Goal: Task Accomplishment & Management: Use online tool/utility

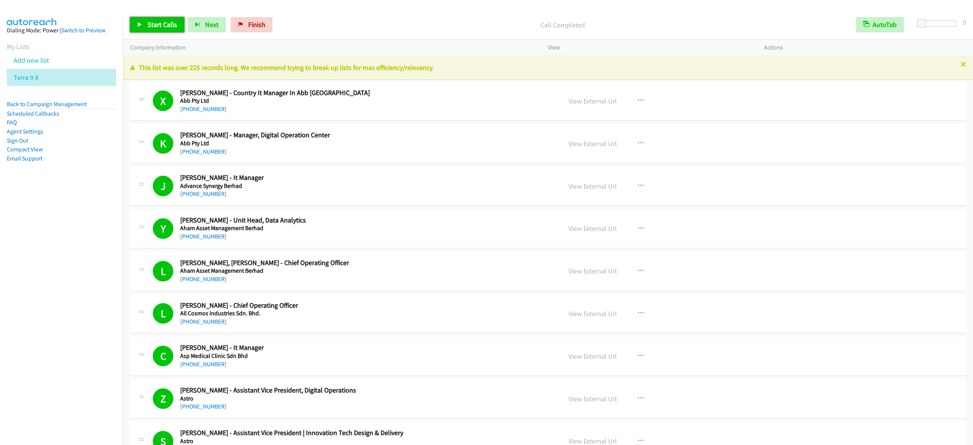
drag, startPoint x: 0, startPoint y: 0, endPoint x: 628, endPoint y: 185, distance: 654.8
click at [171, 22] on span "Start Calls" at bounding box center [163, 24] width 30 height 9
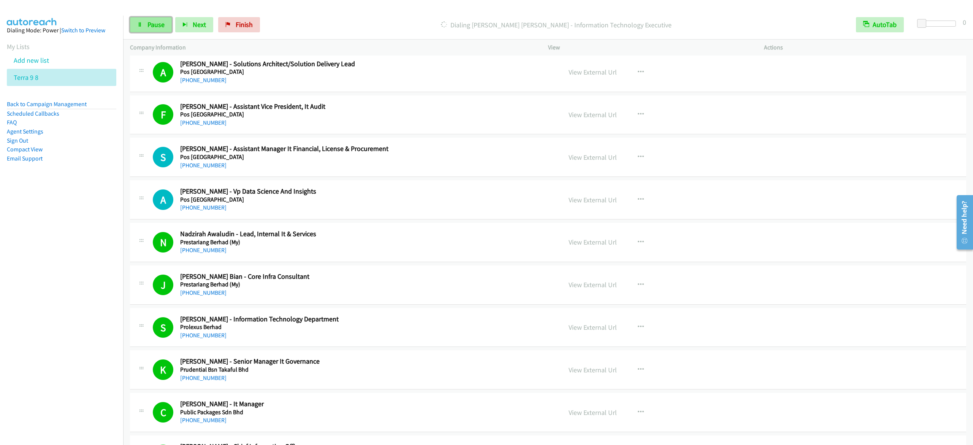
click at [148, 24] on span "Pause" at bounding box center [156, 24] width 17 height 9
click at [156, 27] on span "Start Calls" at bounding box center [163, 24] width 30 height 9
click at [156, 26] on span "Pause" at bounding box center [156, 24] width 17 height 9
click at [159, 24] on span "Start Calls" at bounding box center [163, 24] width 30 height 9
click at [146, 28] on link "Pause" at bounding box center [151, 24] width 42 height 15
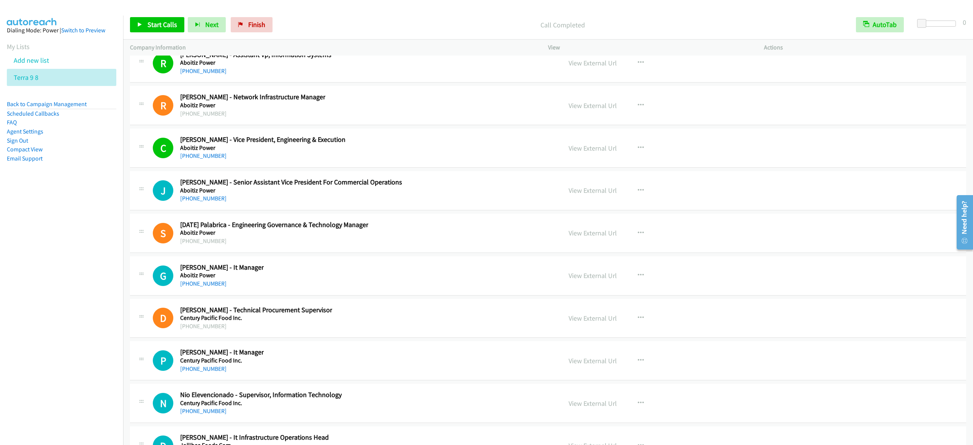
scroll to position [10138, 0]
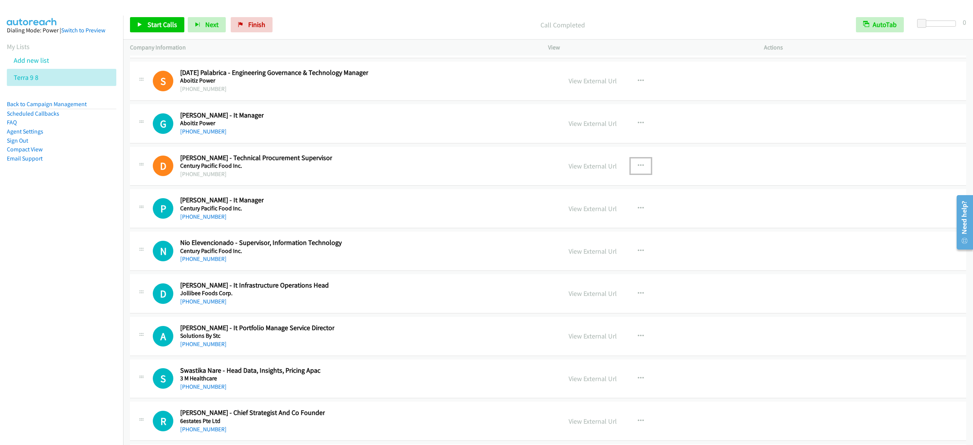
click at [639, 173] on button "button" at bounding box center [641, 165] width 21 height 15
click at [614, 223] on link "Start Calls Here" at bounding box center [600, 215] width 101 height 15
click at [139, 22] on icon at bounding box center [139, 24] width 5 height 5
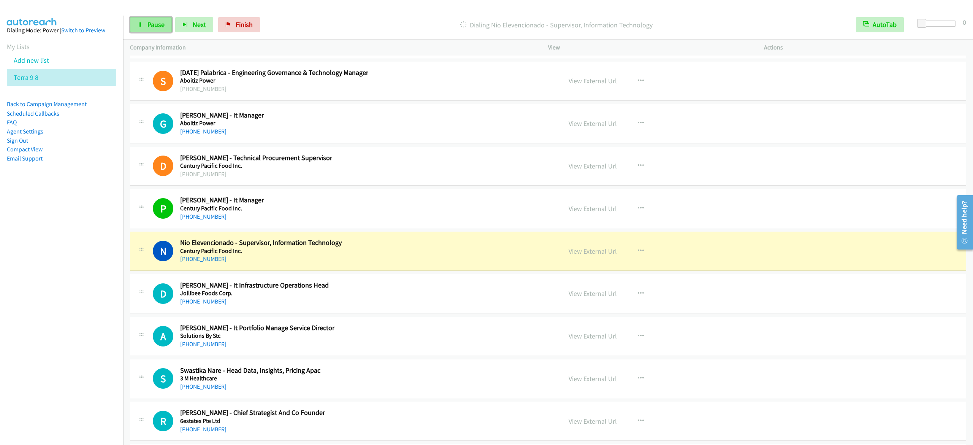
click at [166, 23] on link "Pause" at bounding box center [151, 24] width 42 height 15
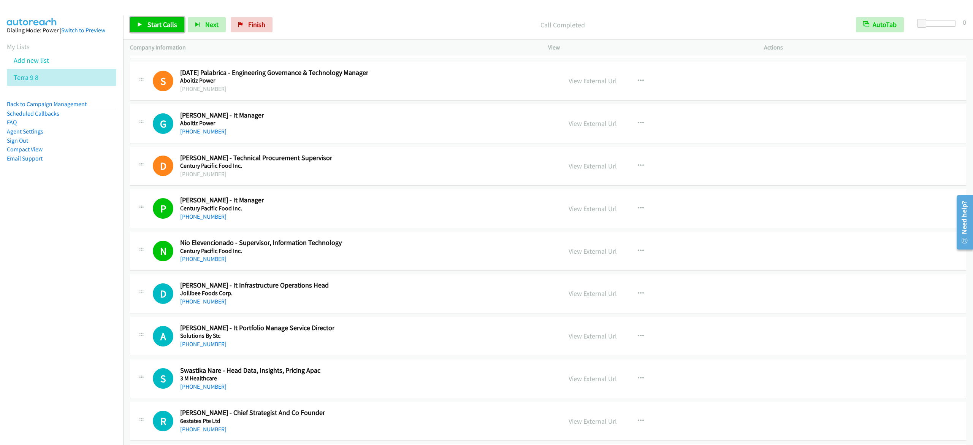
click at [158, 22] on span "Start Calls" at bounding box center [163, 24] width 30 height 9
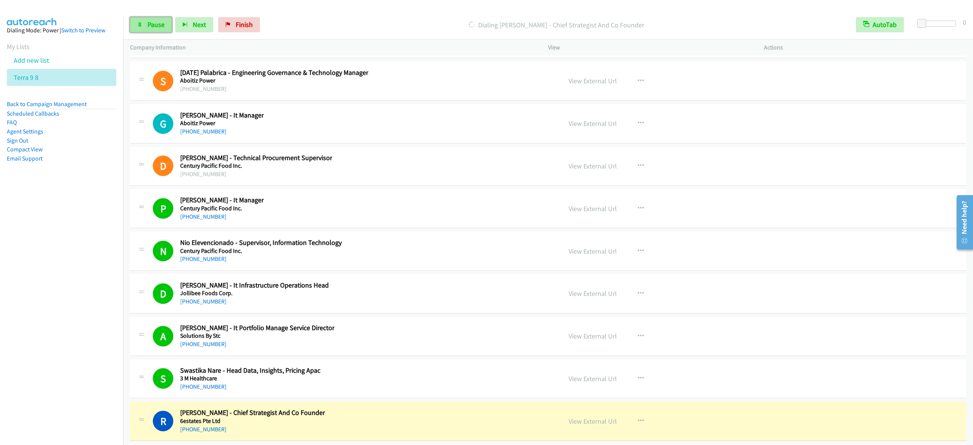
click at [148, 24] on span "Pause" at bounding box center [156, 24] width 17 height 9
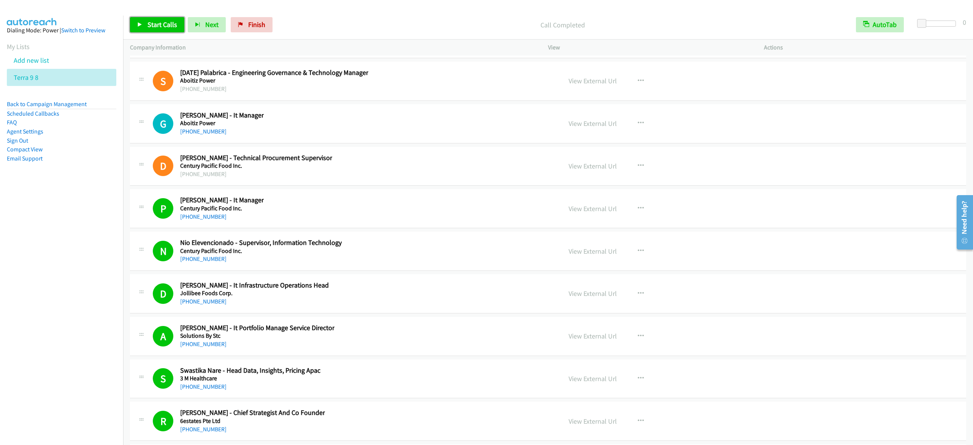
click at [146, 24] on link "Start Calls" at bounding box center [157, 24] width 54 height 15
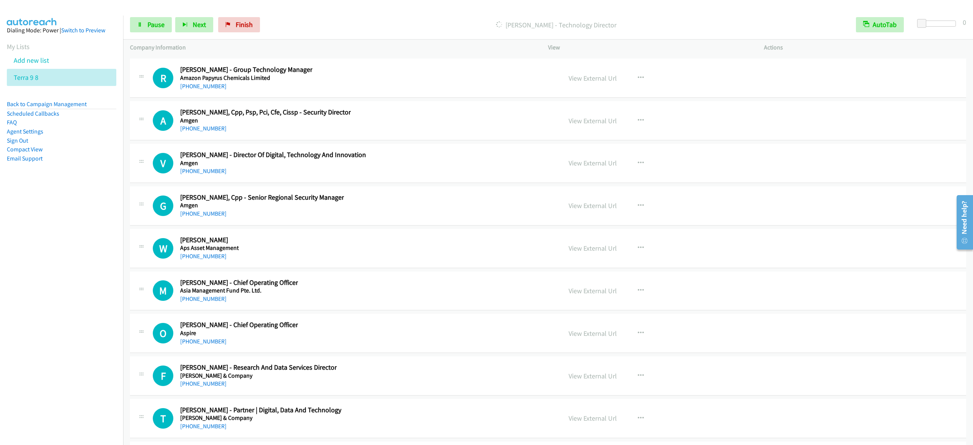
scroll to position [10670, 0]
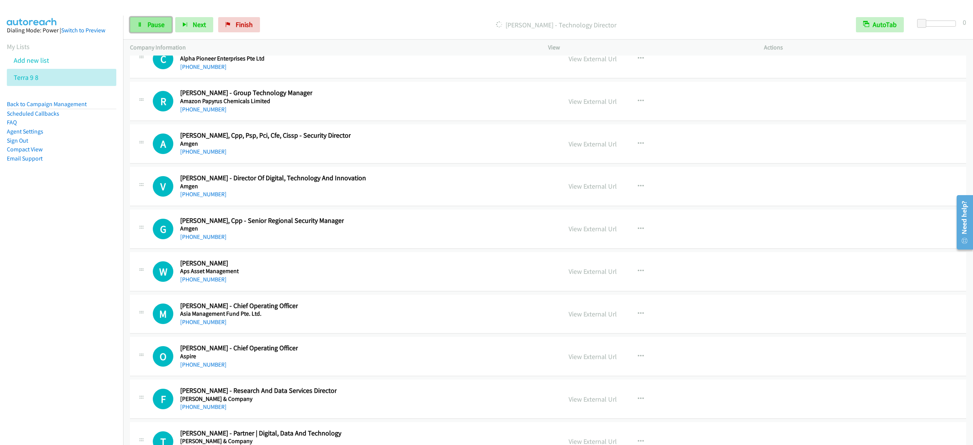
click at [160, 24] on span "Pause" at bounding box center [156, 24] width 17 height 9
click at [146, 27] on link "Start Calls" at bounding box center [157, 24] width 54 height 15
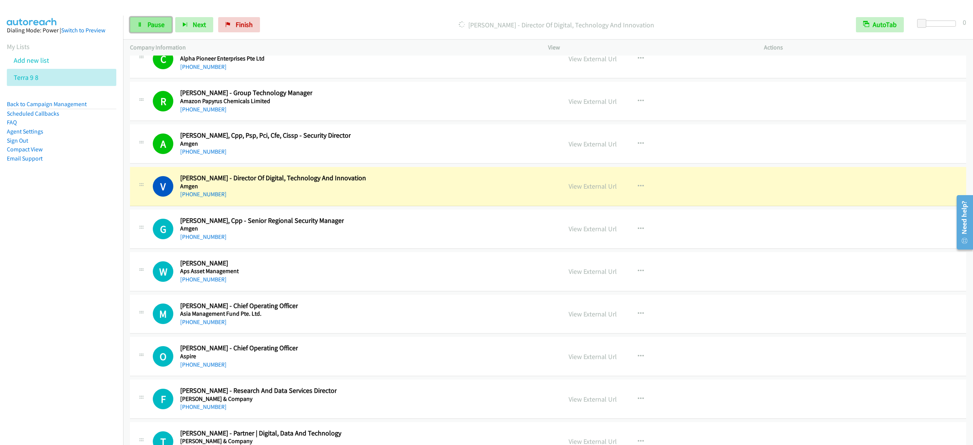
click at [137, 22] on link "Pause" at bounding box center [151, 24] width 42 height 15
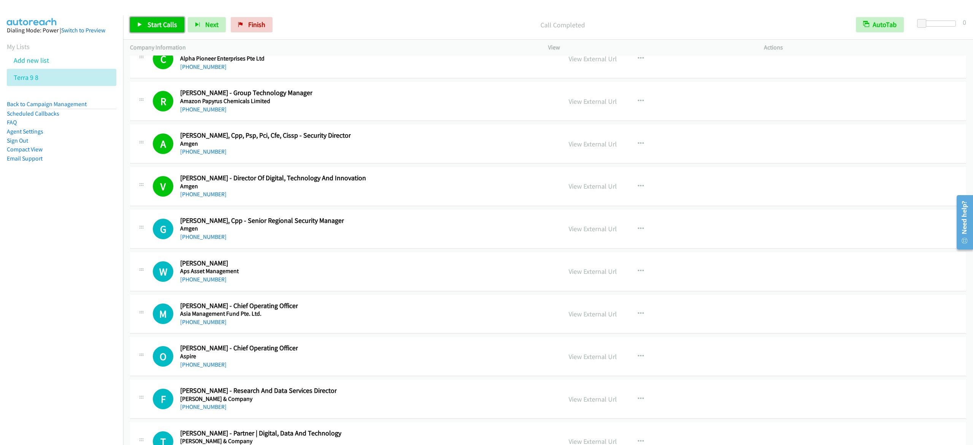
click at [154, 21] on span "Start Calls" at bounding box center [163, 24] width 30 height 9
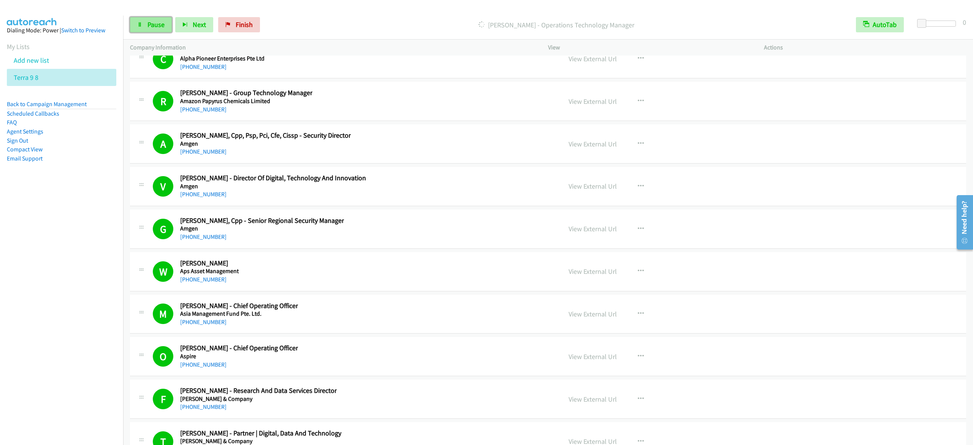
click at [152, 25] on span "Pause" at bounding box center [156, 24] width 17 height 9
click at [144, 22] on link "Start Calls" at bounding box center [157, 24] width 54 height 15
click at [154, 29] on span "Pause" at bounding box center [156, 24] width 17 height 9
click at [162, 24] on span "Start Calls" at bounding box center [163, 24] width 30 height 9
click at [154, 25] on span "Pause" at bounding box center [156, 24] width 17 height 9
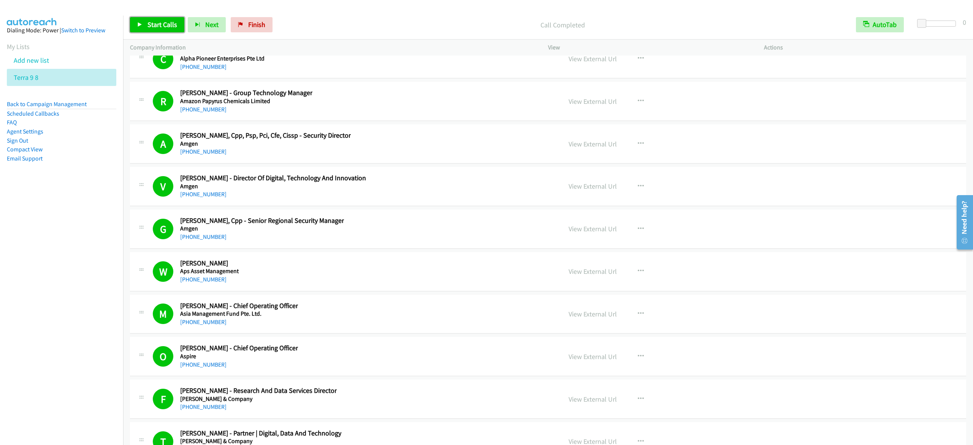
click at [174, 19] on link "Start Calls" at bounding box center [157, 24] width 54 height 15
click at [151, 21] on span "Pause" at bounding box center [156, 24] width 17 height 9
click at [170, 22] on span "Start Calls" at bounding box center [163, 24] width 30 height 9
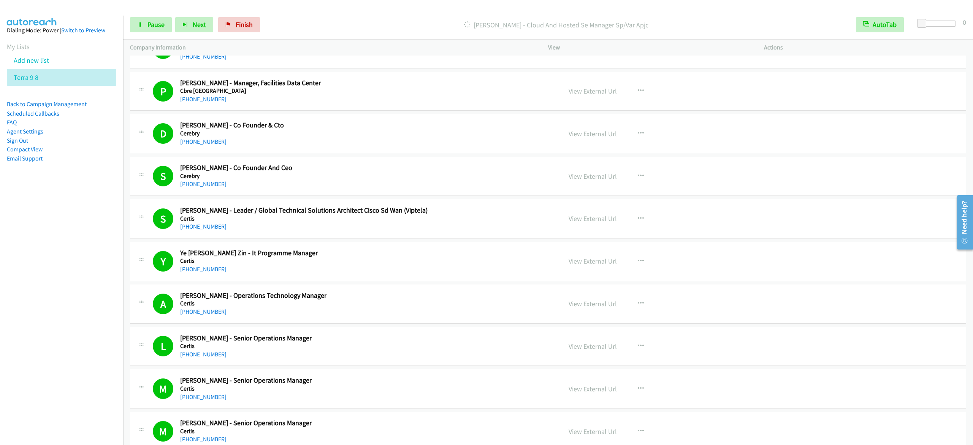
scroll to position [12128, 0]
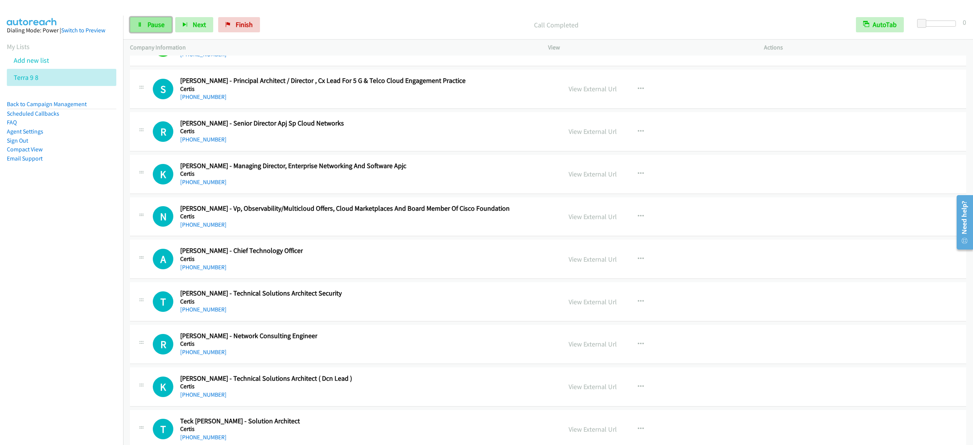
click at [149, 26] on span "Pause" at bounding box center [156, 24] width 17 height 9
click at [483, 229] on div "+65 9699 1525" at bounding box center [345, 224] width 330 height 9
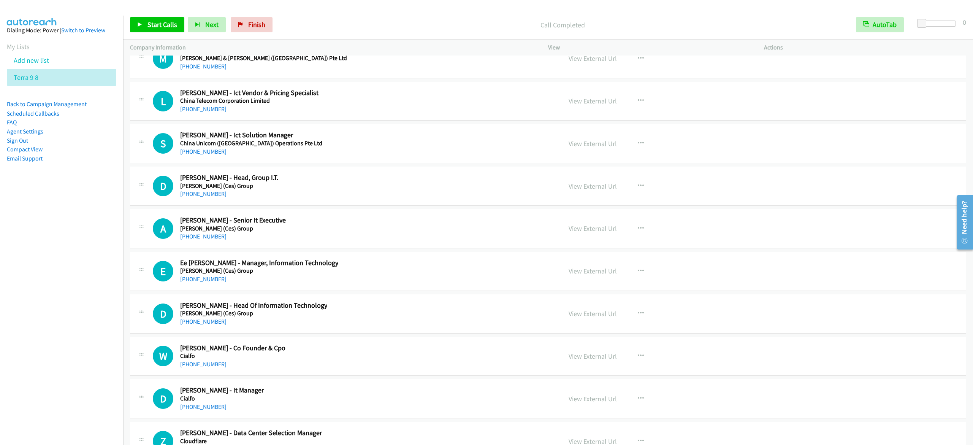
scroll to position [13953, 0]
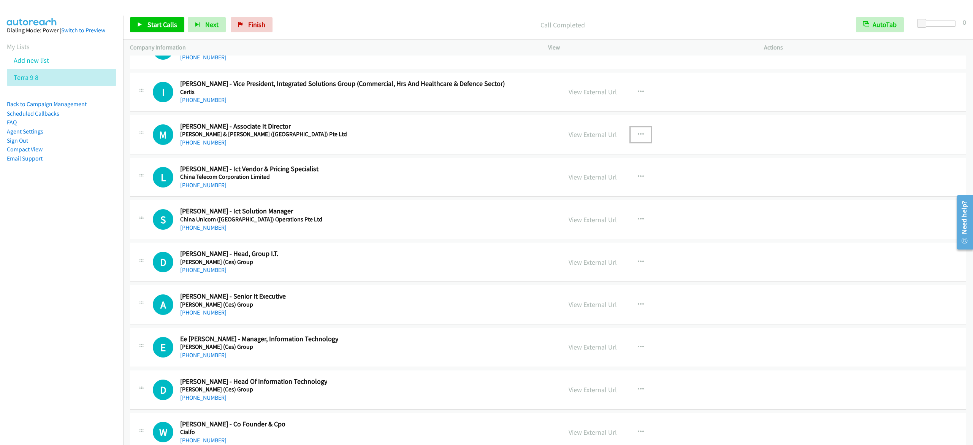
click at [638, 138] on icon "button" at bounding box center [641, 135] width 6 height 6
click at [614, 192] on link "Start Calls Here" at bounding box center [600, 183] width 101 height 15
click at [145, 22] on link "Start Calls" at bounding box center [157, 24] width 54 height 15
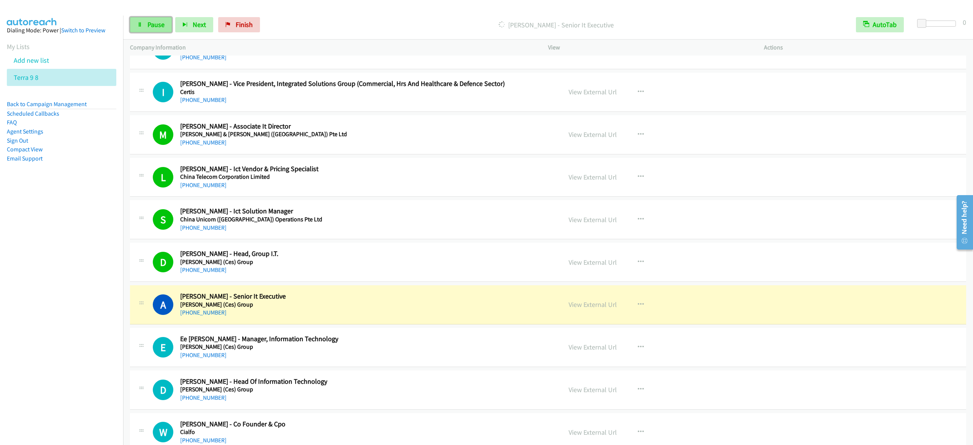
drag, startPoint x: 160, startPoint y: 26, endPoint x: 166, endPoint y: 25, distance: 5.4
click at [160, 25] on span "Pause" at bounding box center [156, 24] width 17 height 9
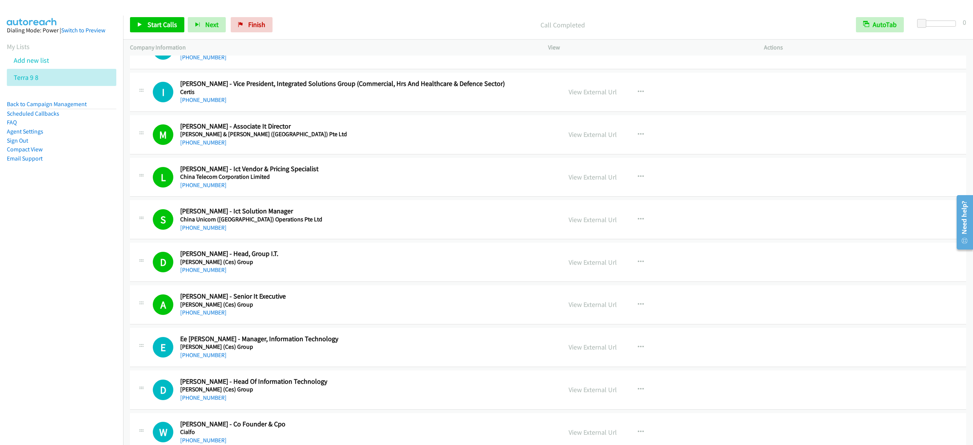
click at [478, 11] on div "Start Calls Pause Next Finish Call Completed AutoTab AutoTab 0" at bounding box center [548, 24] width 850 height 29
click at [146, 28] on link "Start Calls" at bounding box center [157, 24] width 54 height 15
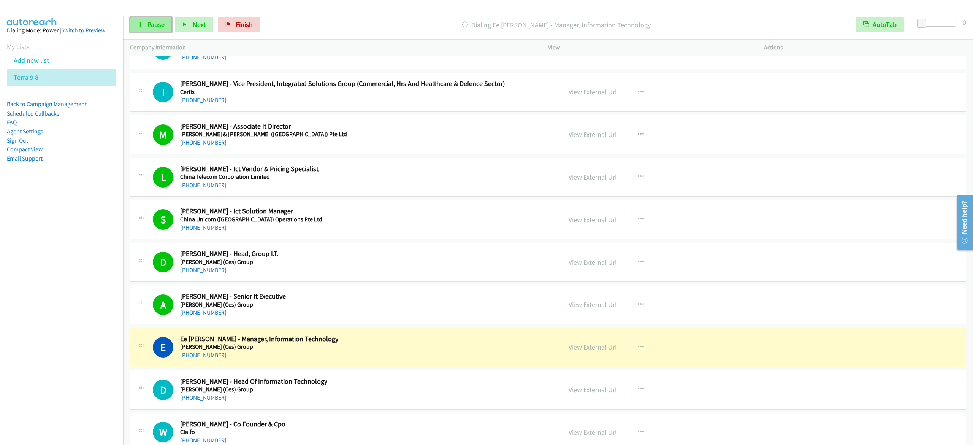
click at [154, 24] on span "Pause" at bounding box center [156, 24] width 17 height 9
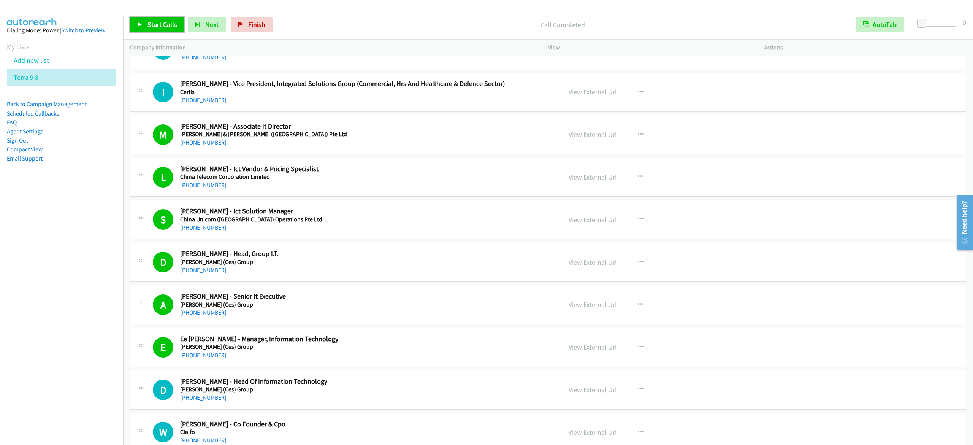
click at [154, 27] on span "Start Calls" at bounding box center [163, 24] width 30 height 9
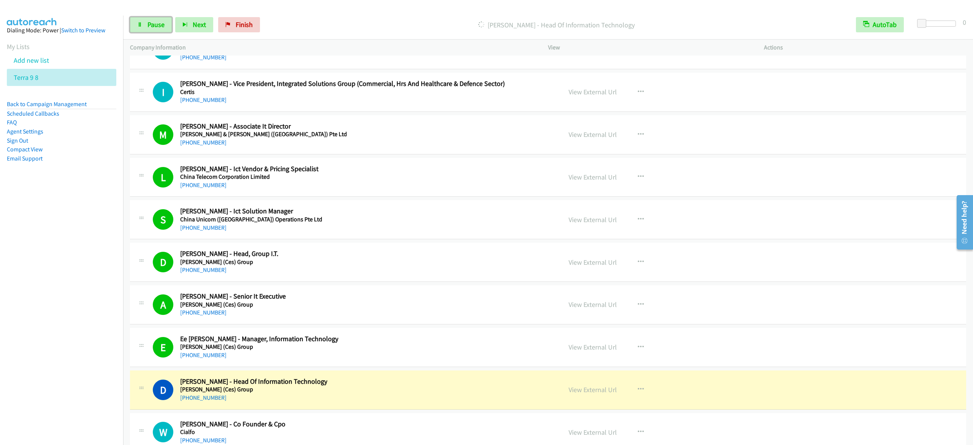
drag, startPoint x: 145, startPoint y: 28, endPoint x: 151, endPoint y: 34, distance: 8.3
click at [145, 28] on link "Pause" at bounding box center [151, 24] width 42 height 15
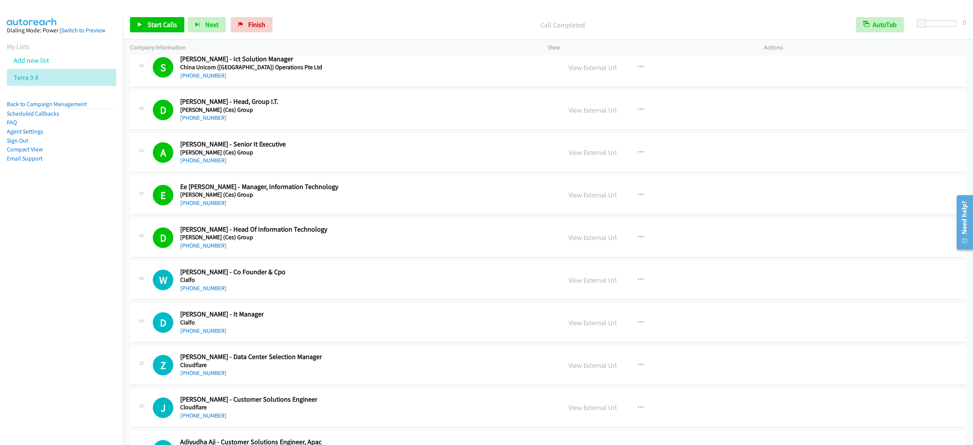
scroll to position [14257, 0]
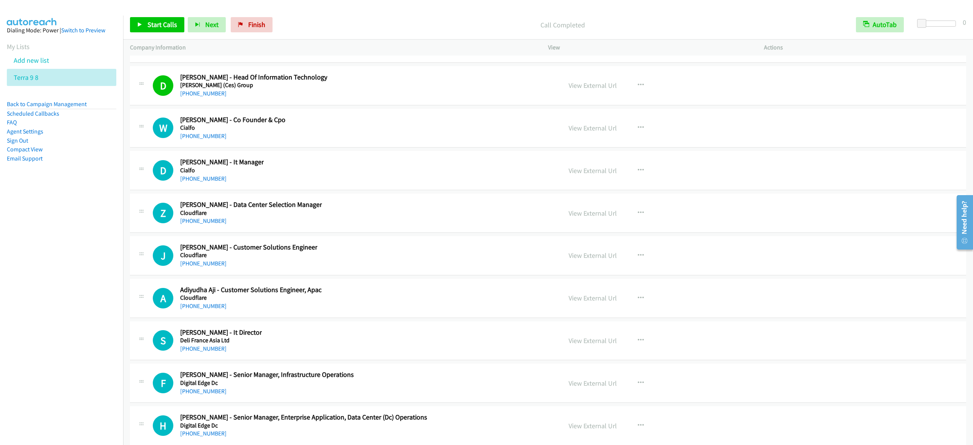
drag, startPoint x: 333, startPoint y: 175, endPoint x: 349, endPoint y: 171, distance: 16.0
click at [333, 141] on div "W Callback Scheduled William Hund - Co Founder & Cpo Cialfo Asia/Singapore +65 …" at bounding box center [354, 128] width 402 height 25
click at [638, 131] on icon "button" at bounding box center [641, 128] width 6 height 6
click at [603, 185] on link "Start Calls Here" at bounding box center [600, 177] width 101 height 15
click at [172, 25] on span "Start Calls" at bounding box center [163, 24] width 30 height 9
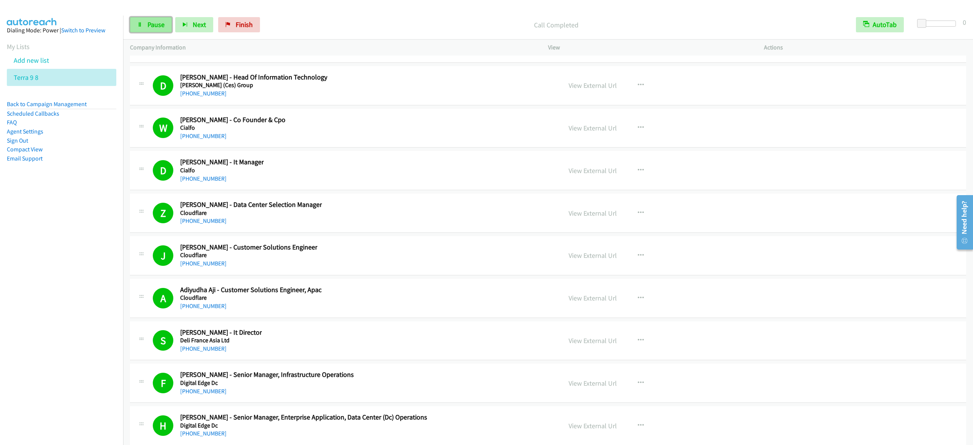
click at [149, 24] on span "Pause" at bounding box center [156, 24] width 17 height 9
click at [170, 29] on span "Start Calls" at bounding box center [163, 24] width 30 height 9
click at [146, 24] on link "Pause" at bounding box center [151, 24] width 42 height 15
click at [163, 24] on span "Start Calls" at bounding box center [163, 24] width 30 height 9
click at [157, 28] on span "Pause" at bounding box center [156, 24] width 17 height 9
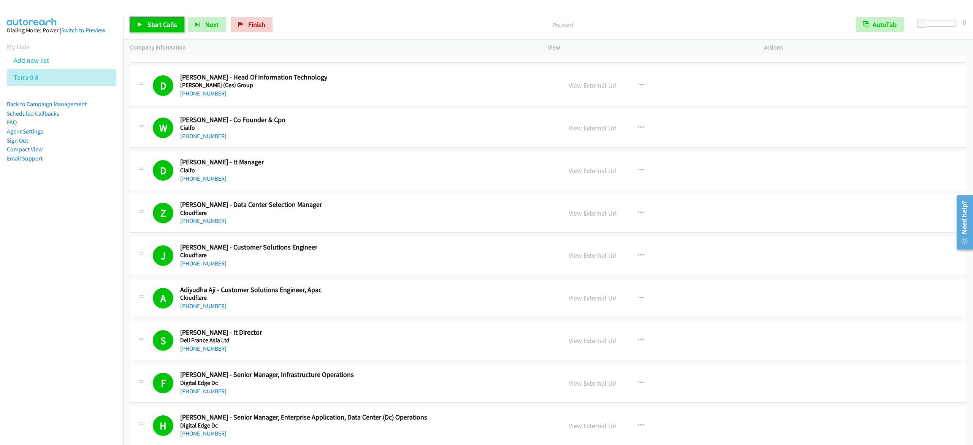
click at [157, 28] on span "Start Calls" at bounding box center [163, 24] width 30 height 9
click at [151, 20] on link "Pause" at bounding box center [151, 24] width 42 height 15
click at [129, 27] on div "Start Calls Pause Next Finish Call Completed AutoTab AutoTab 0" at bounding box center [548, 24] width 850 height 29
click at [148, 25] on span "Start Calls" at bounding box center [163, 24] width 30 height 9
click at [157, 25] on span "Pause" at bounding box center [156, 24] width 17 height 9
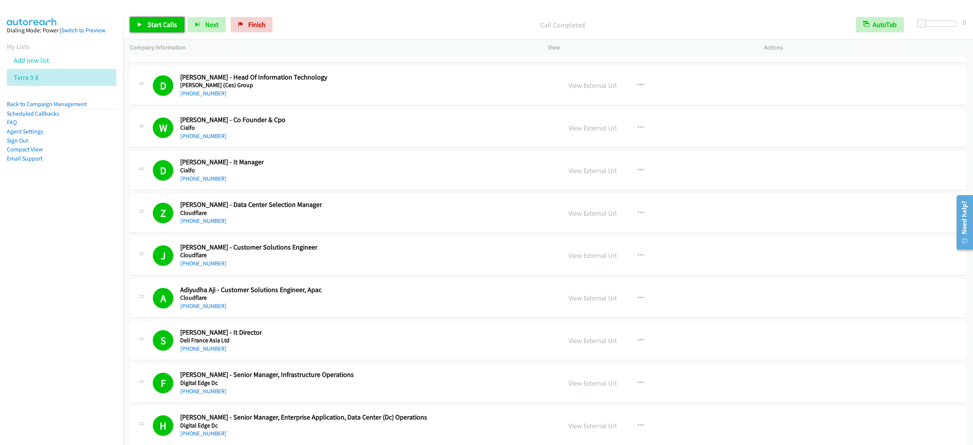
click at [154, 27] on span "Start Calls" at bounding box center [163, 24] width 30 height 9
drag, startPoint x: 156, startPoint y: 21, endPoint x: 173, endPoint y: 4, distance: 23.7
click at [156, 21] on span "Pause" at bounding box center [156, 24] width 17 height 9
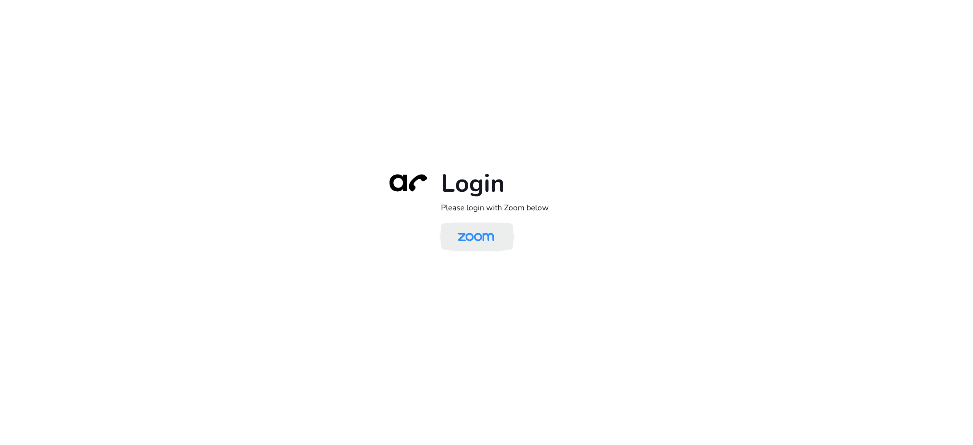
click at [501, 251] on div "Login Please login with Zoom below" at bounding box center [486, 222] width 213 height 109
click at [495, 234] on img at bounding box center [476, 237] width 52 height 25
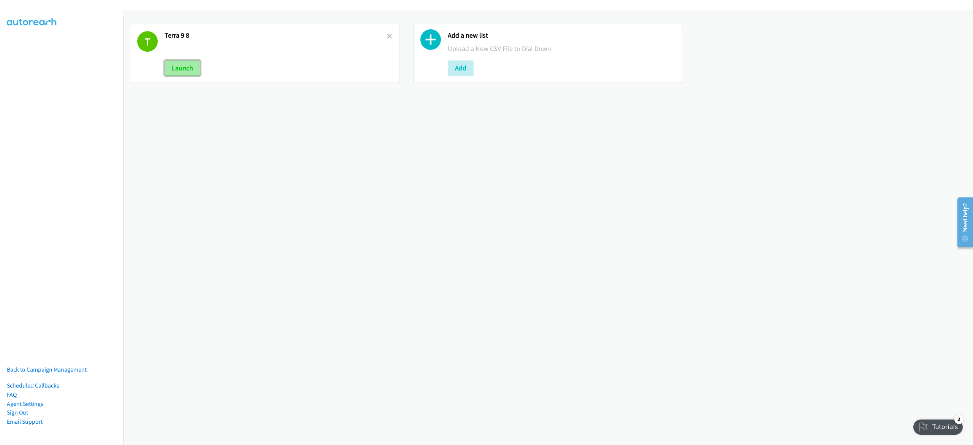
click at [177, 74] on button "Launch" at bounding box center [183, 67] width 36 height 15
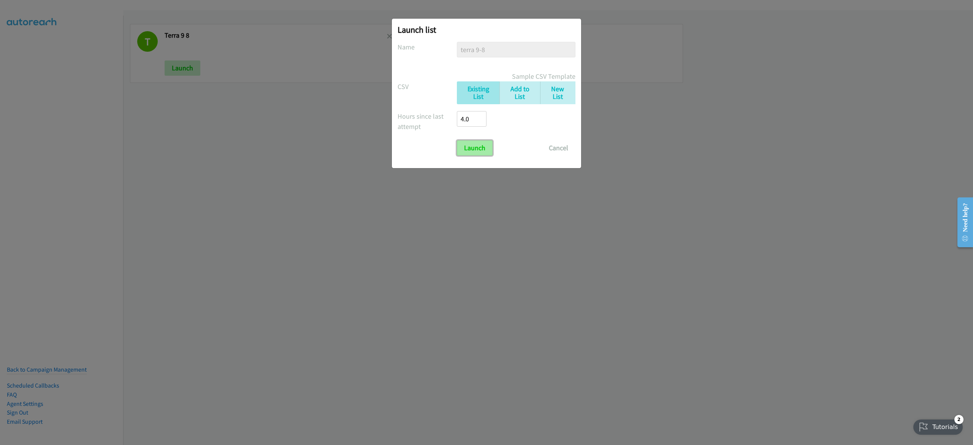
click at [469, 151] on input "Launch" at bounding box center [475, 147] width 36 height 15
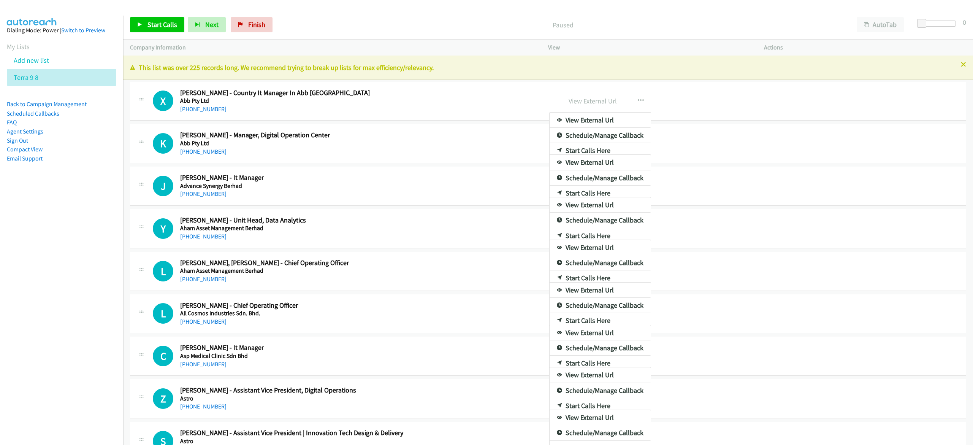
click at [880, 28] on div at bounding box center [486, 222] width 973 height 445
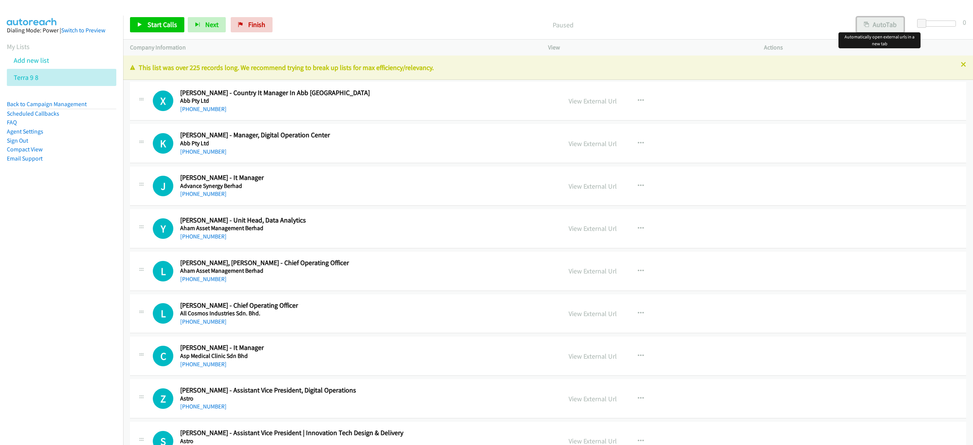
click at [886, 19] on button "AutoTab" at bounding box center [880, 24] width 47 height 15
click at [154, 29] on link "Start Calls" at bounding box center [157, 24] width 54 height 15
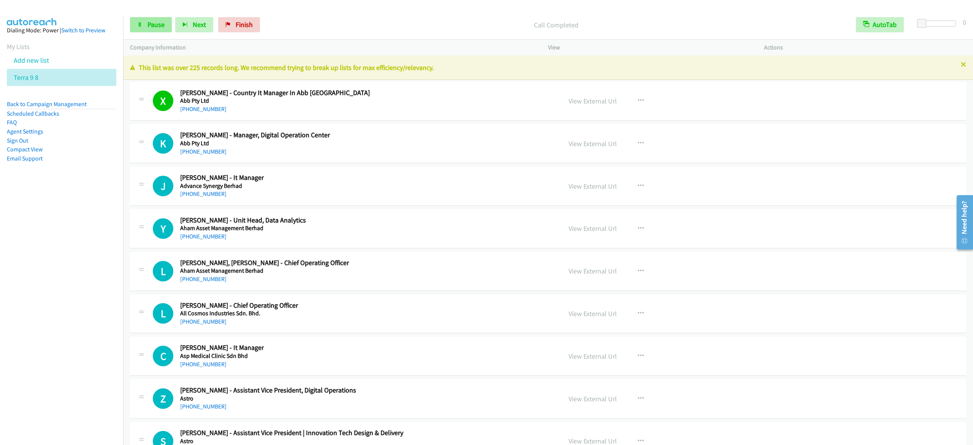
click at [143, 12] on div "Start Calls Pause Next Finish Call Completed AutoTab AutoTab 0" at bounding box center [548, 24] width 850 height 29
click at [140, 19] on link "Pause" at bounding box center [151, 24] width 42 height 15
click at [159, 24] on span "Start Calls" at bounding box center [163, 24] width 30 height 9
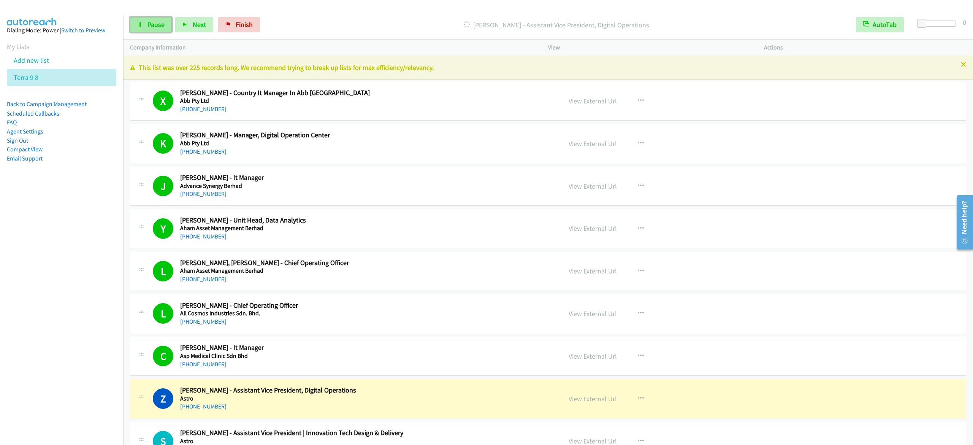
click at [154, 25] on span "Pause" at bounding box center [156, 24] width 17 height 9
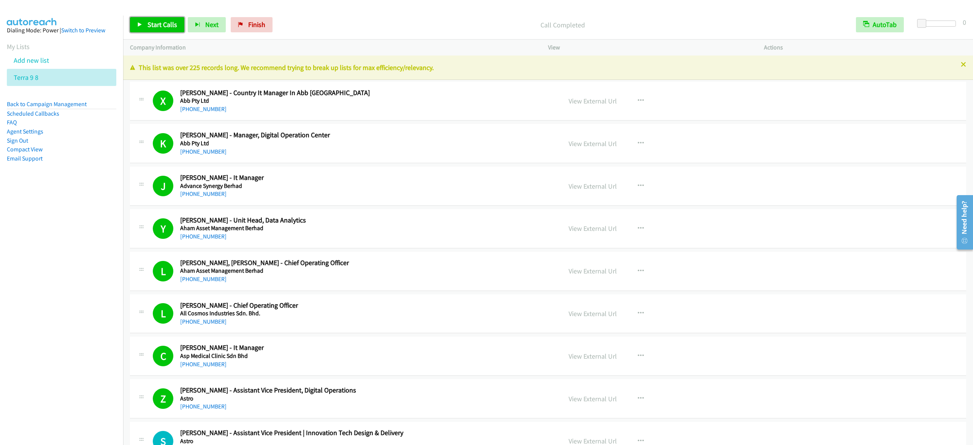
click at [151, 24] on span "Start Calls" at bounding box center [163, 24] width 30 height 9
click at [146, 27] on link "Pause" at bounding box center [151, 24] width 42 height 15
click at [159, 23] on span "Start Calls" at bounding box center [163, 24] width 30 height 9
click at [154, 27] on span "Pause" at bounding box center [156, 24] width 17 height 9
click at [156, 25] on span "Start Calls" at bounding box center [163, 24] width 30 height 9
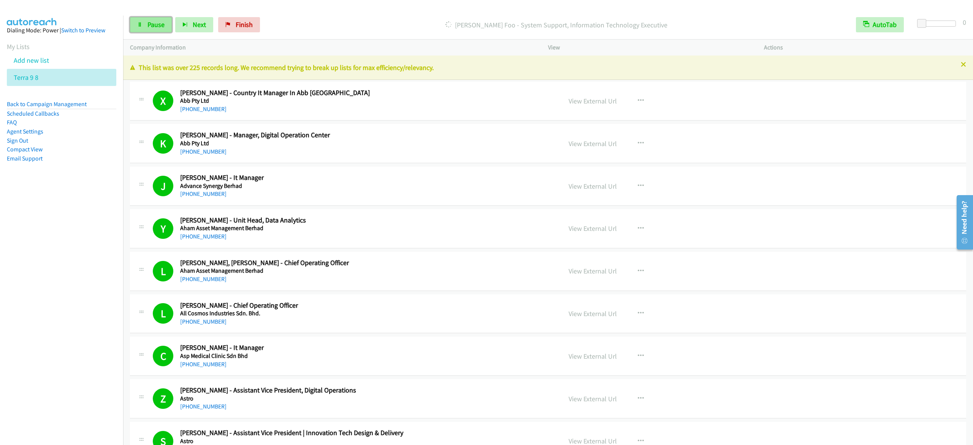
click at [149, 24] on span "Pause" at bounding box center [156, 24] width 17 height 9
click at [164, 27] on span "Start Calls" at bounding box center [163, 24] width 30 height 9
click at [157, 21] on span "Pause" at bounding box center [156, 24] width 17 height 9
click at [152, 30] on link "Start Calls" at bounding box center [157, 24] width 54 height 15
click at [148, 29] on span "Pause" at bounding box center [156, 24] width 17 height 9
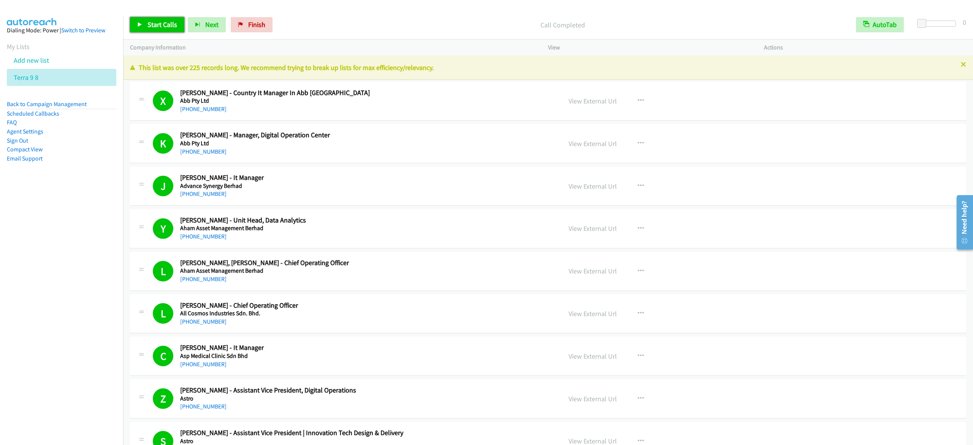
click at [151, 26] on span "Start Calls" at bounding box center [163, 24] width 30 height 9
click at [155, 24] on span "Pause" at bounding box center [156, 24] width 17 height 9
